Goal: Task Accomplishment & Management: Manage account settings

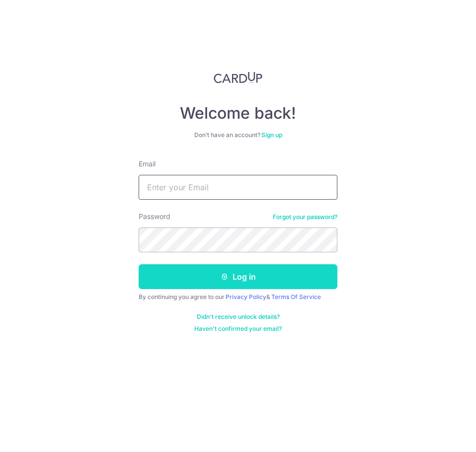
type input "[EMAIL_ADDRESS][DOMAIN_NAME]"
click at [230, 280] on button "Log in" at bounding box center [238, 277] width 199 height 25
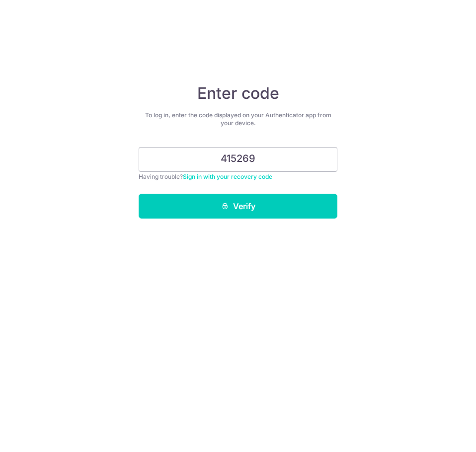
type input "415269"
click at [139, 194] on button "Verify" at bounding box center [238, 206] width 199 height 25
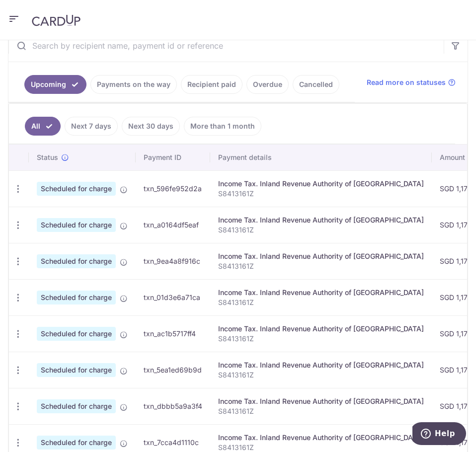
scroll to position [230, 0]
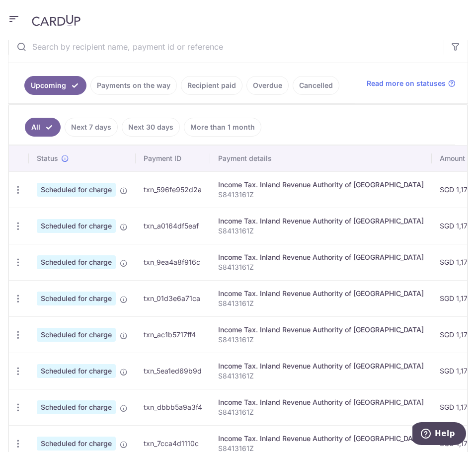
click at [218, 86] on link "Recipient paid" at bounding box center [212, 85] width 62 height 19
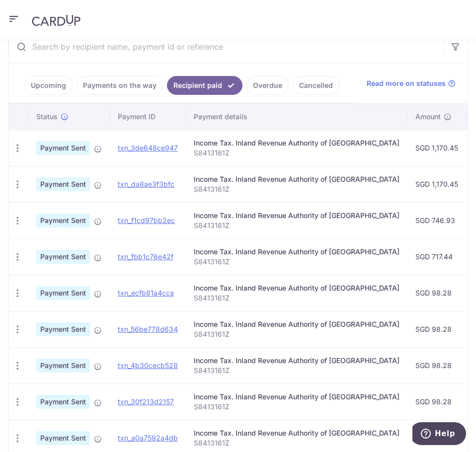
click at [55, 90] on link "Upcoming" at bounding box center [48, 85] width 48 height 19
